Goal: Task Accomplishment & Management: Complete application form

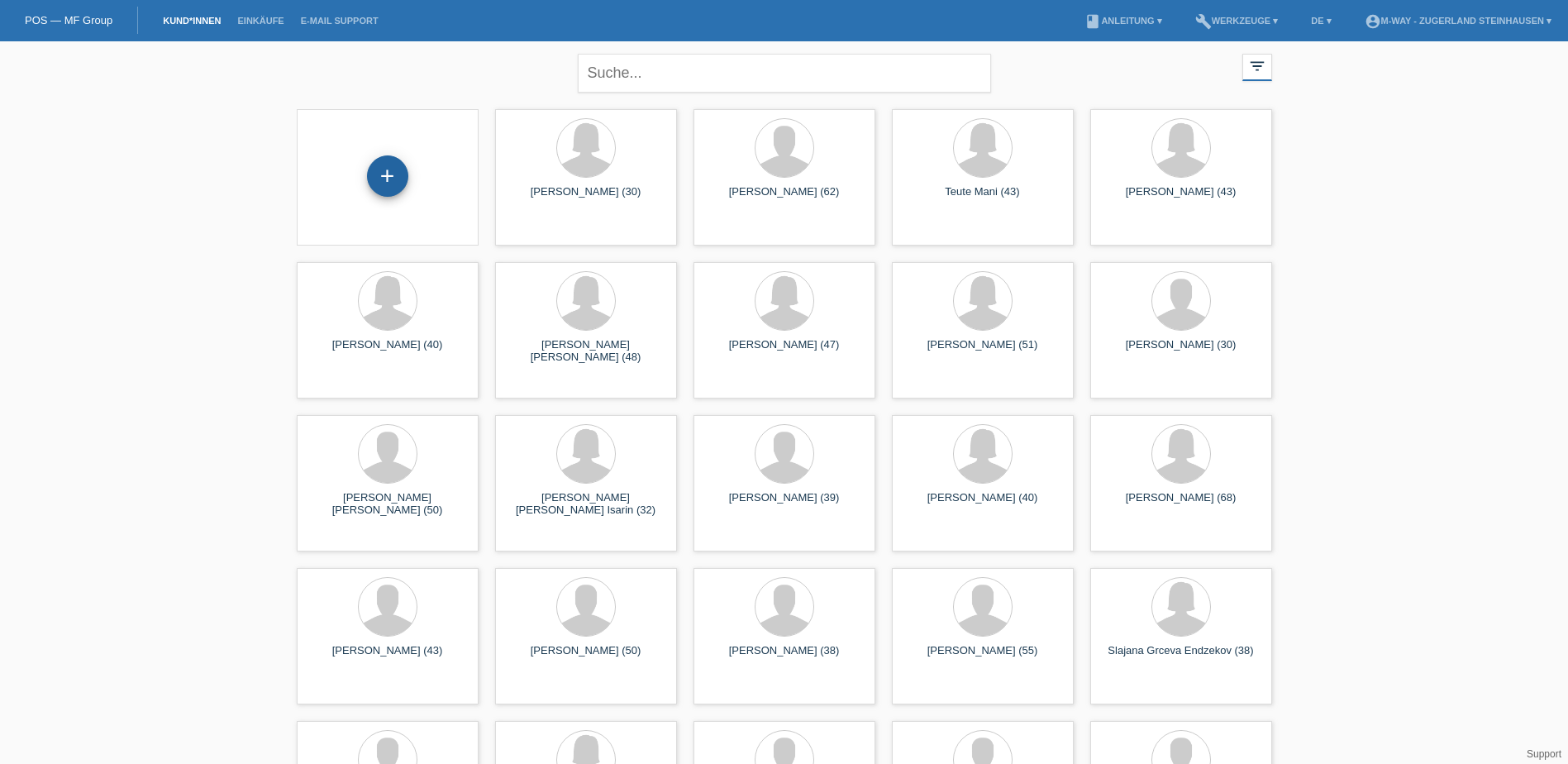
click at [385, 182] on div "+" at bounding box center [387, 176] width 41 height 41
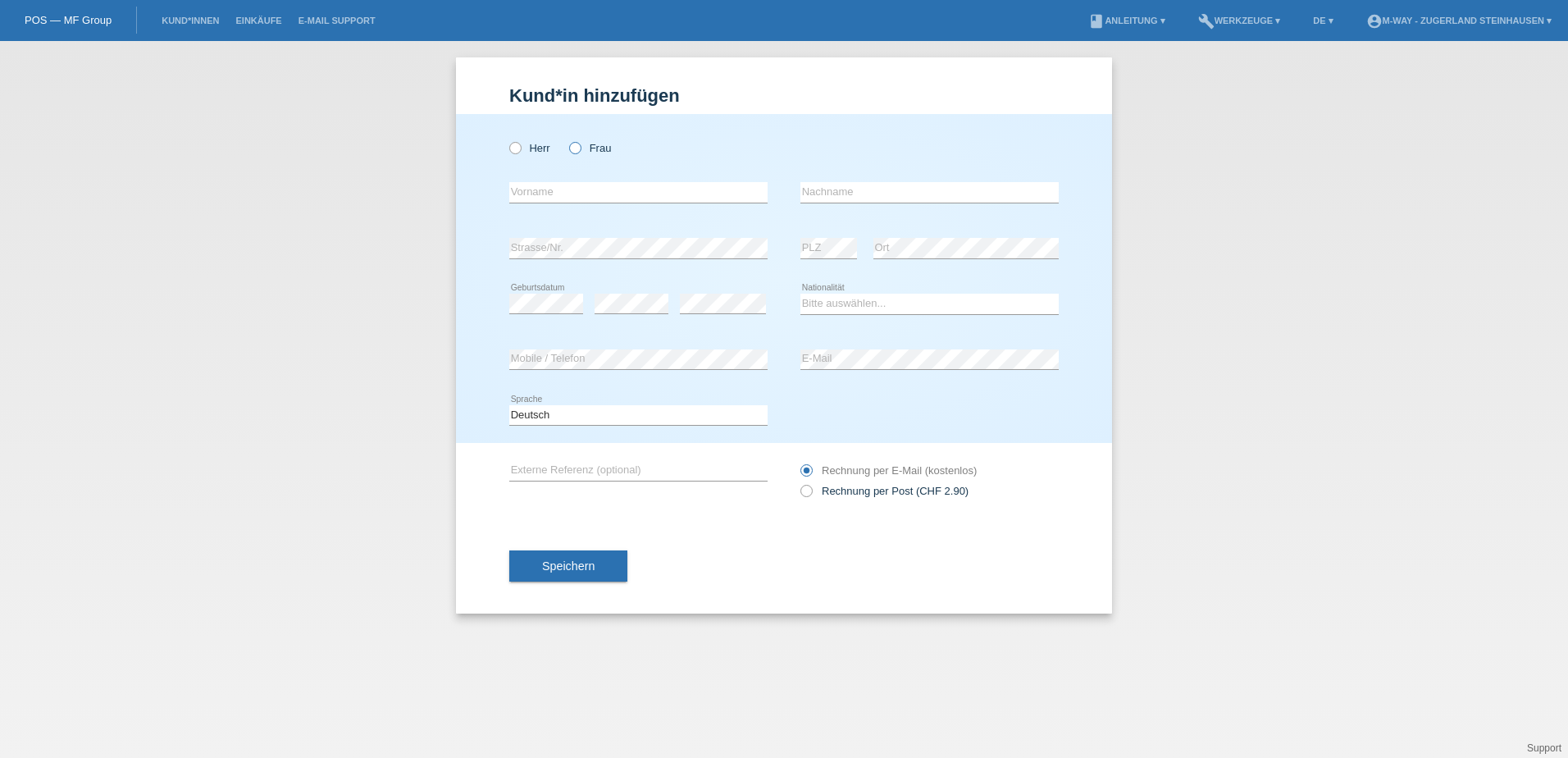
click at [566, 139] on icon at bounding box center [566, 139] width 0 height 0
click at [579, 149] on input "Frau" at bounding box center [574, 147] width 11 height 11
radio input "true"
click at [562, 189] on input "text" at bounding box center [639, 192] width 259 height 20
click at [718, 142] on div "Herr Frau" at bounding box center [639, 148] width 259 height 34
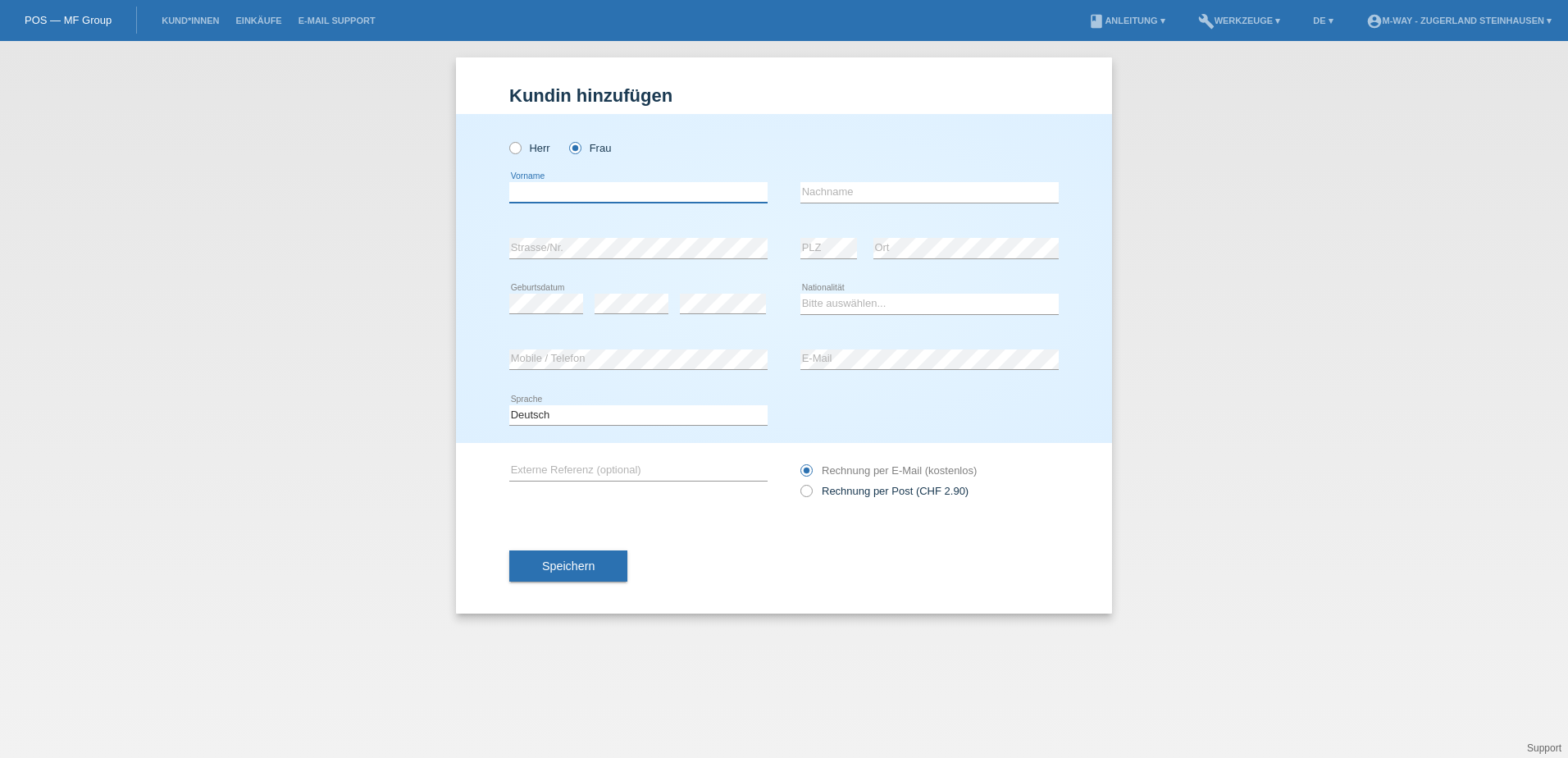
click at [536, 190] on input "text" at bounding box center [639, 192] width 259 height 20
click at [533, 187] on input "text" at bounding box center [639, 192] width 259 height 20
click at [480, 190] on div "Herr Frau error Vorname error" at bounding box center [784, 278] width 656 height 329
click at [591, 192] on input "text" at bounding box center [639, 192] width 259 height 20
click at [549, 189] on input "Marie Luisa" at bounding box center [639, 192] width 259 height 20
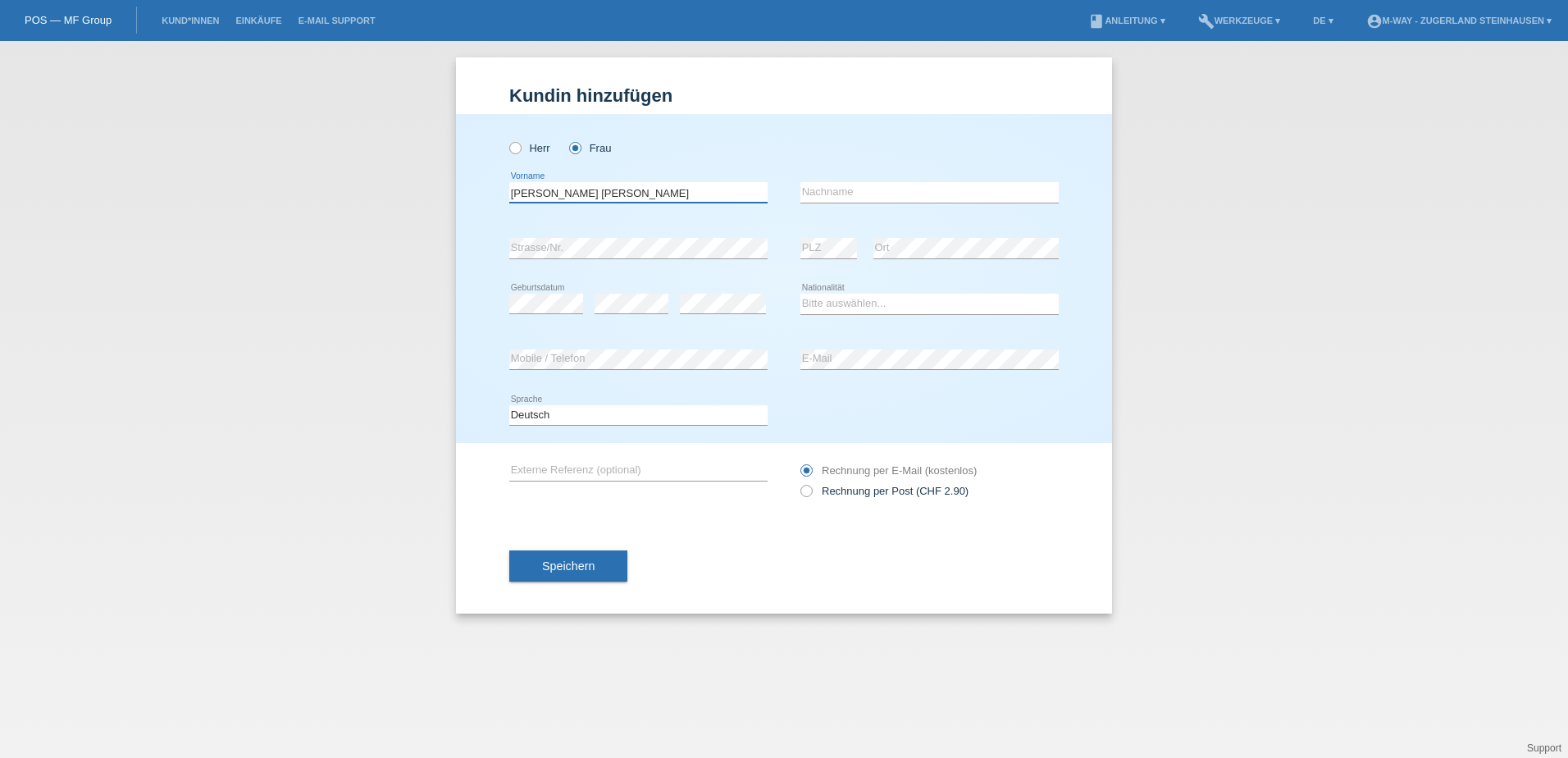
type input "Marie Louise"
click at [813, 192] on input "text" at bounding box center [929, 192] width 259 height 20
type input "H"
type input "g"
type input "Groen"
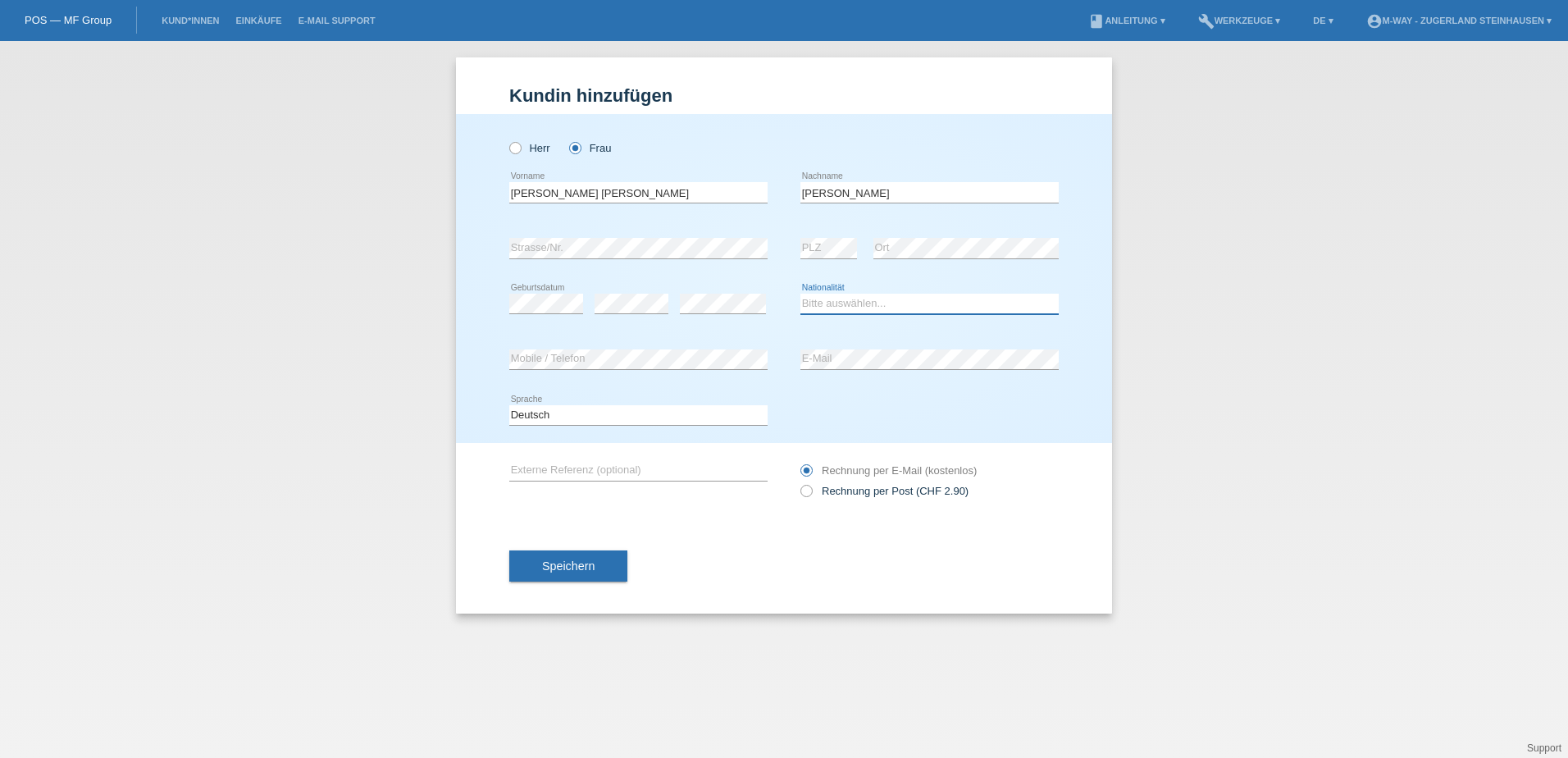
click at [829, 302] on select "Bitte auswählen... Schweiz Deutschland Liechtenstein Österreich ------------ Af…" at bounding box center [929, 303] width 259 height 20
click at [872, 303] on select "Bitte auswählen... Schweiz Deutschland Liechtenstein Österreich ------------ Af…" at bounding box center [929, 303] width 259 height 20
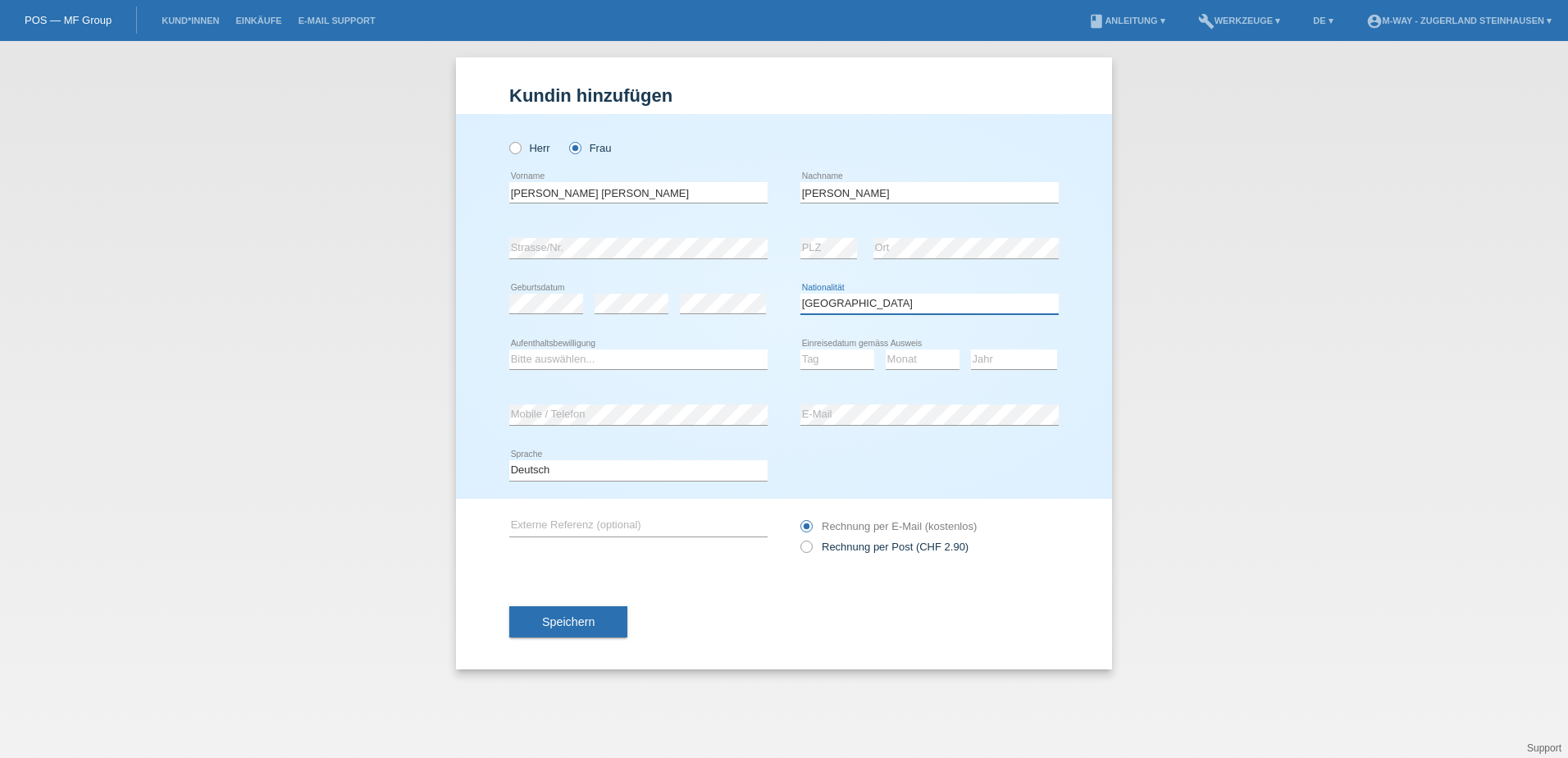
click at [872, 303] on select "Bitte auswählen... Schweiz Deutschland Liechtenstein Österreich ------------ Af…" at bounding box center [929, 303] width 259 height 20
select select "NL"
click at [801, 293] on select "Bitte auswählen... Schweiz Deutschland Liechtenstein Österreich ------------ Af…" at bounding box center [929, 303] width 259 height 20
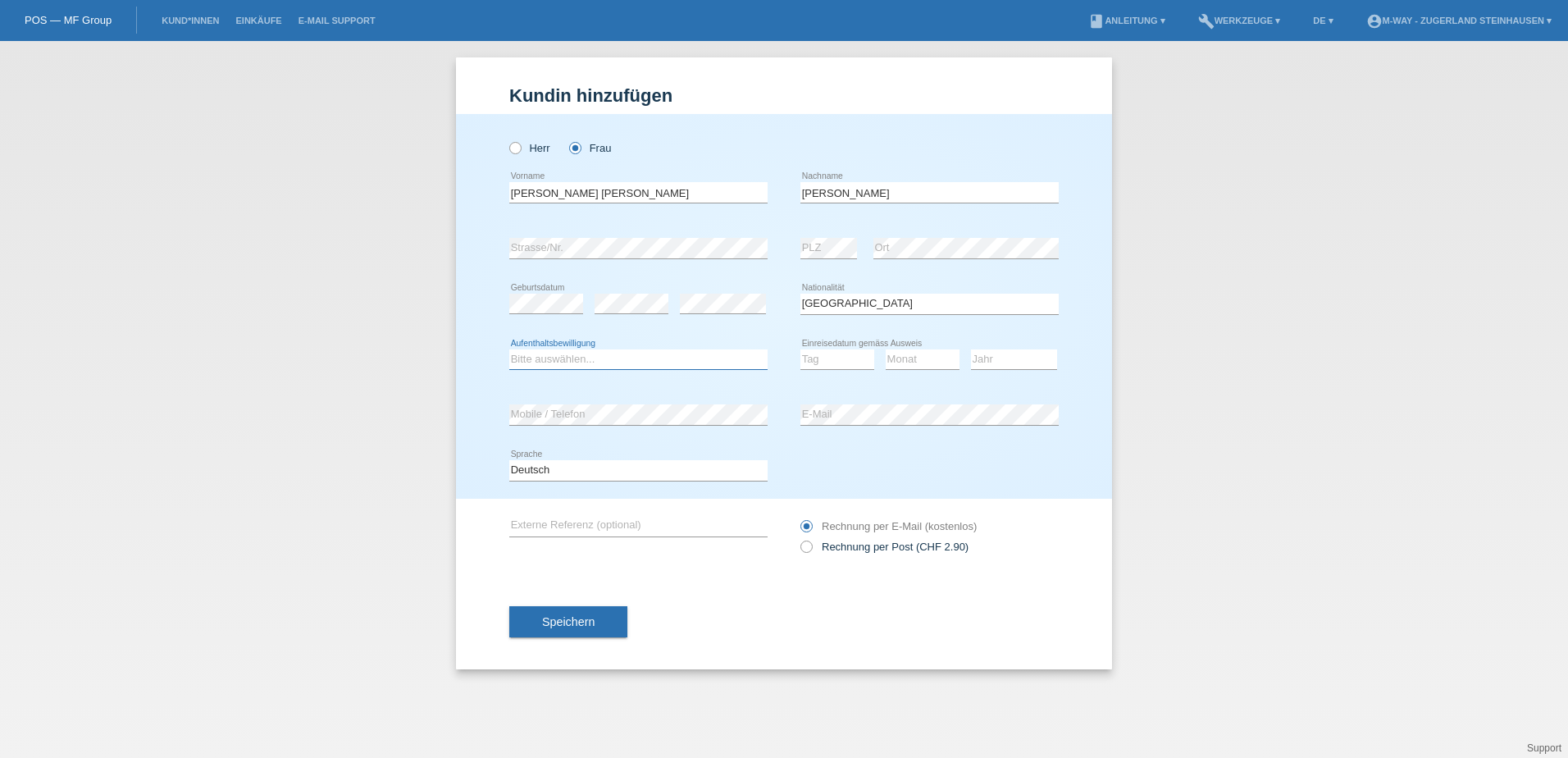
click at [634, 349] on select "Bitte auswählen... C B B - Flüchtlingsstatus Andere" at bounding box center [639, 359] width 259 height 20
select select "B"
click at [510, 349] on select "Bitte auswählen... C B B - Flüchtlingsstatus Andere" at bounding box center [639, 359] width 259 height 20
click at [834, 365] on select "Tag 01 02 03 04 05 06 07 08 09 10 11" at bounding box center [837, 359] width 74 height 20
click at [955, 333] on div "Monat 01 02 03 04 05 06 07 08 09 10 11 12 error" at bounding box center [923, 360] width 74 height 56
